Goal: Task Accomplishment & Management: Complete application form

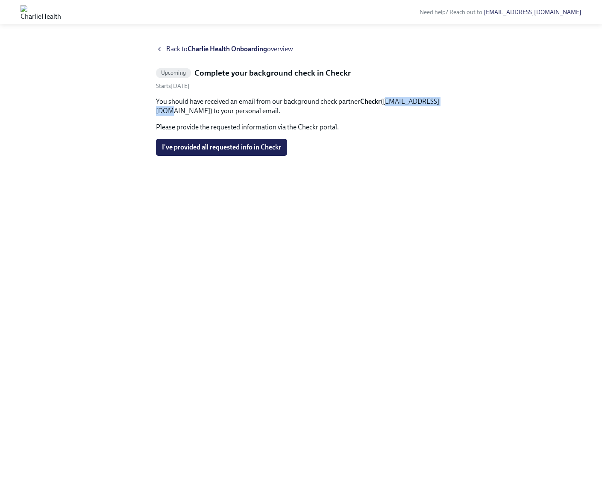
drag, startPoint x: 157, startPoint y: 112, endPoint x: 220, endPoint y: 111, distance: 62.4
click at [220, 111] on p "You should have received an email from our background check partner Checkr (sup…" at bounding box center [301, 106] width 290 height 19
copy p "support@checkr.com"
click at [233, 219] on div "Back to Charlie Health Onboarding overview Upcoming Complete your background ch…" at bounding box center [301, 251] width 290 height 415
click at [234, 70] on h5 "Complete your background check in Checkr" at bounding box center [272, 72] width 156 height 11
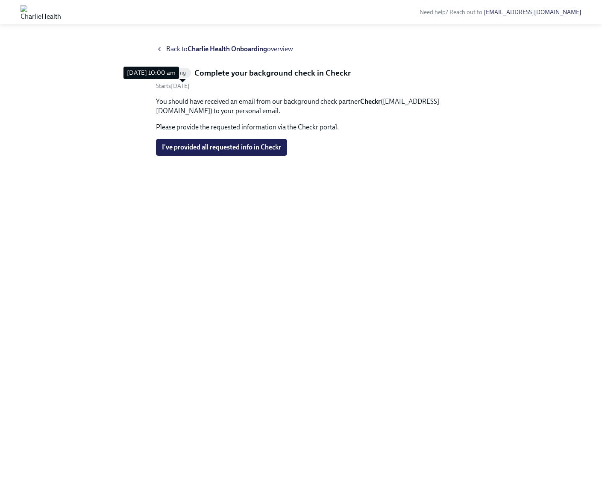
drag, startPoint x: 178, startPoint y: 87, endPoint x: 206, endPoint y: 88, distance: 28.2
click at [190, 88] on span "Starts September 9th" at bounding box center [173, 85] width 34 height 7
click at [190, 86] on span "Starts September 9th" at bounding box center [173, 85] width 34 height 7
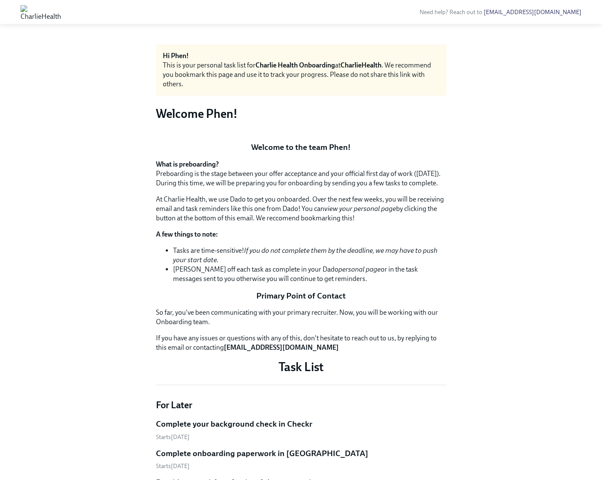
click at [302, 135] on button "Zoom image" at bounding box center [301, 135] width 290 height 0
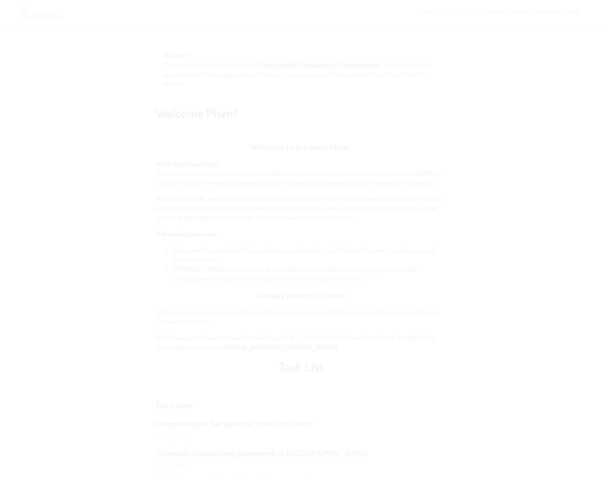
click at [302, 231] on button "Unzoom image" at bounding box center [301, 240] width 602 height 480
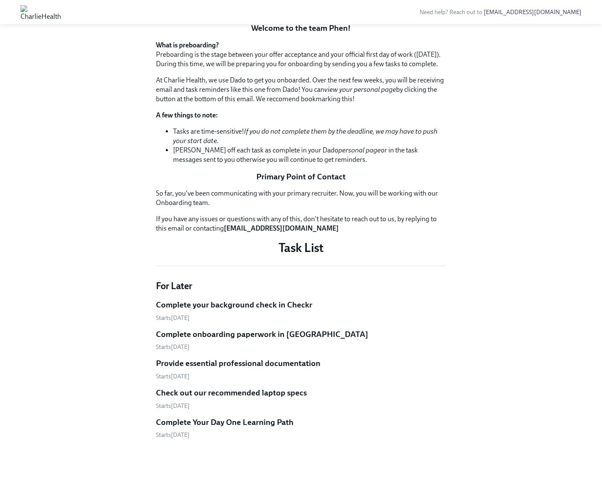
scroll to position [180, 0]
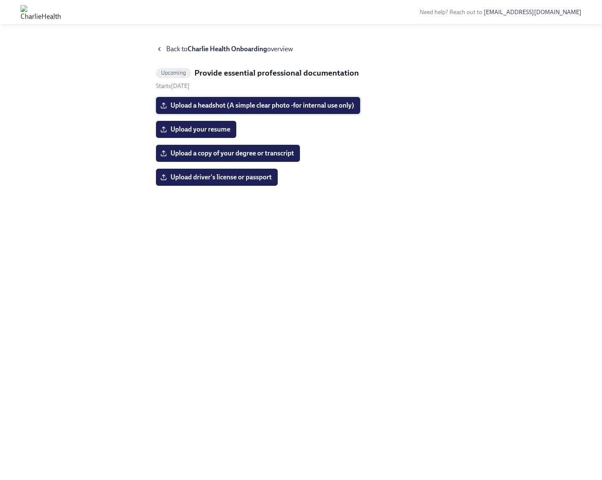
click at [250, 102] on span "Upload a headshot (A simple clear photo -for internal use only)" at bounding box center [258, 105] width 192 height 9
click at [0, 0] on input "Upload a headshot (A simple clear photo -for internal use only)" at bounding box center [0, 0] width 0 height 0
click at [201, 129] on span "Upload your resume" at bounding box center [196, 129] width 68 height 9
click at [0, 0] on input "Upload your resume" at bounding box center [0, 0] width 0 height 0
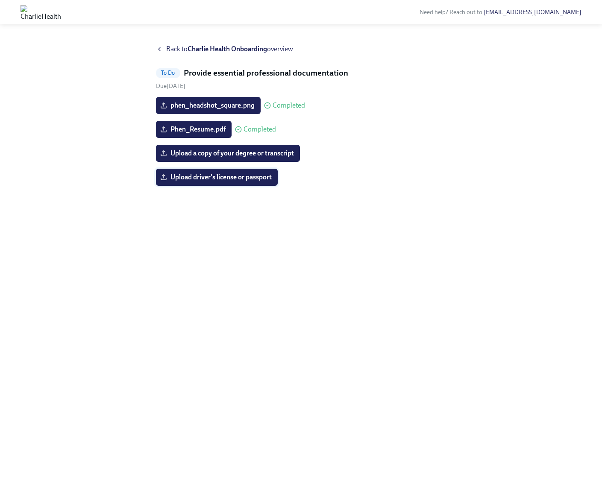
click at [228, 175] on span "Upload driver's license or passport" at bounding box center [217, 177] width 110 height 9
click at [0, 0] on input "Upload driver's license or passport" at bounding box center [0, 0] width 0 height 0
click at [160, 51] on icon at bounding box center [159, 49] width 7 height 7
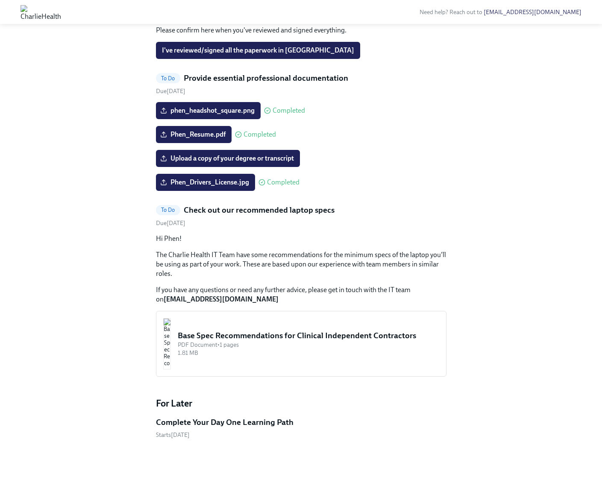
scroll to position [666, 0]
click at [171, 341] on img "button" at bounding box center [167, 343] width 8 height 51
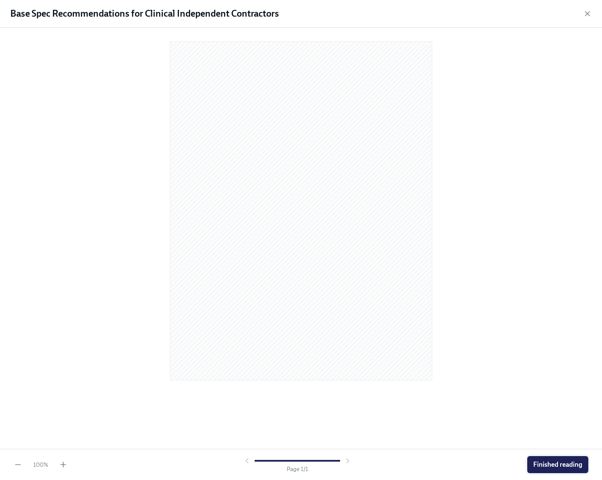
click at [550, 464] on span "Finished reading" at bounding box center [557, 464] width 49 height 9
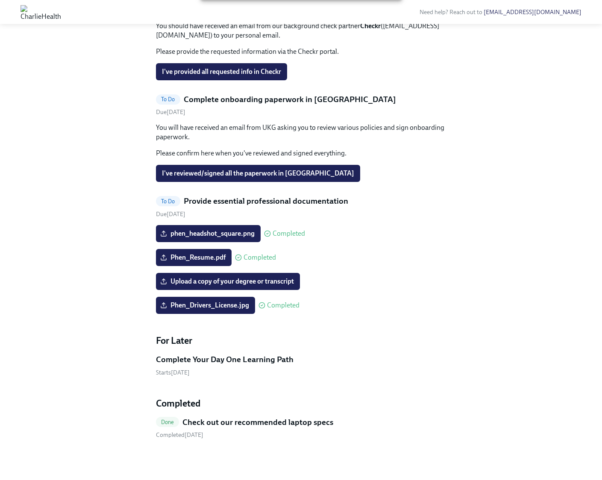
scroll to position [459, 0]
click at [216, 76] on span "I've provided all requested info in Checkr" at bounding box center [221, 71] width 119 height 9
